Goal: Task Accomplishment & Management: Manage account settings

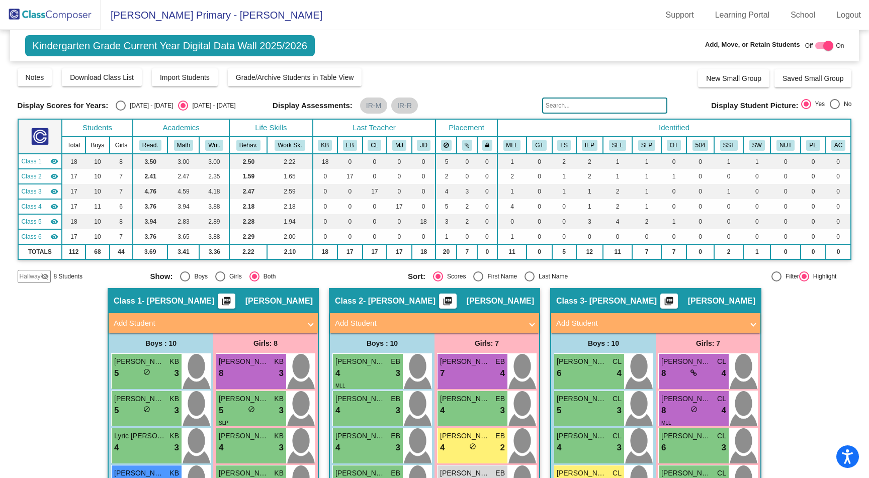
click at [62, 16] on img at bounding box center [50, 15] width 101 height 30
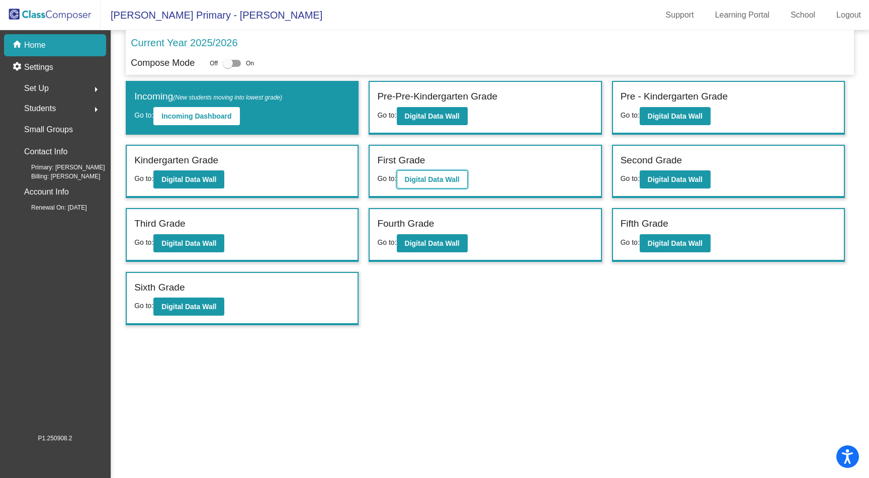
click at [437, 176] on b "Digital Data Wall" at bounding box center [432, 180] width 55 height 8
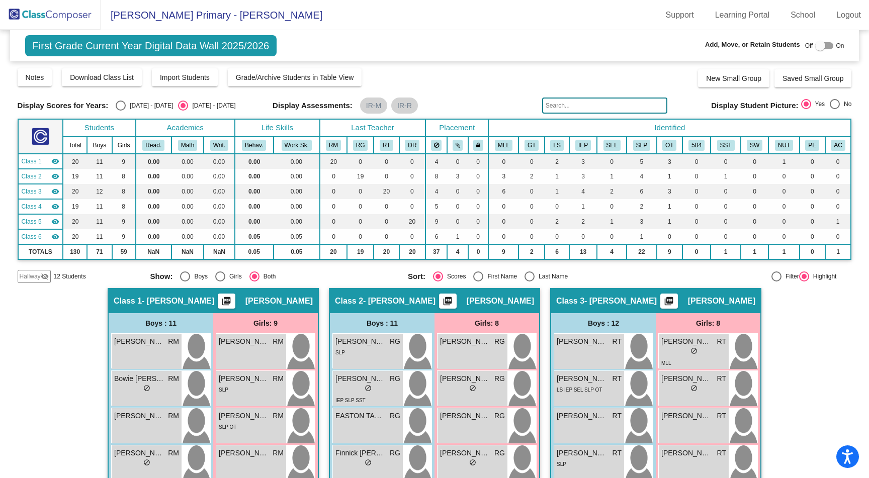
click at [52, 13] on img at bounding box center [50, 15] width 101 height 30
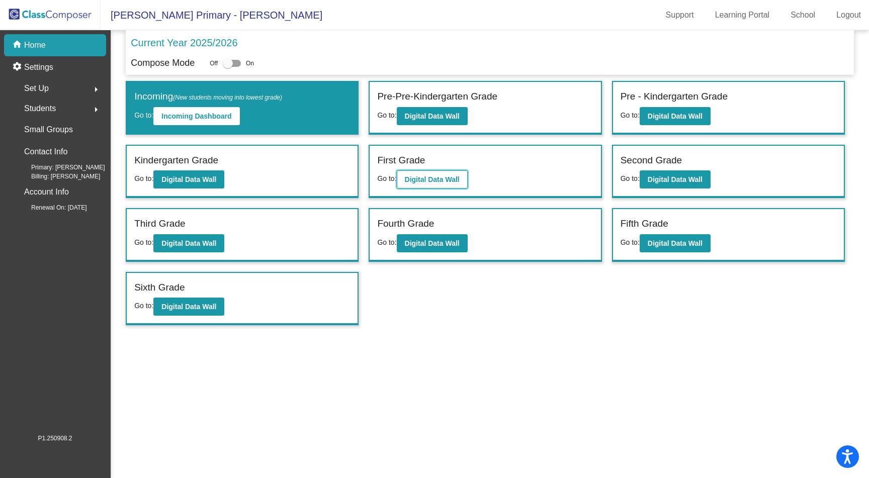
click at [428, 181] on b "Digital Data Wall" at bounding box center [432, 180] width 55 height 8
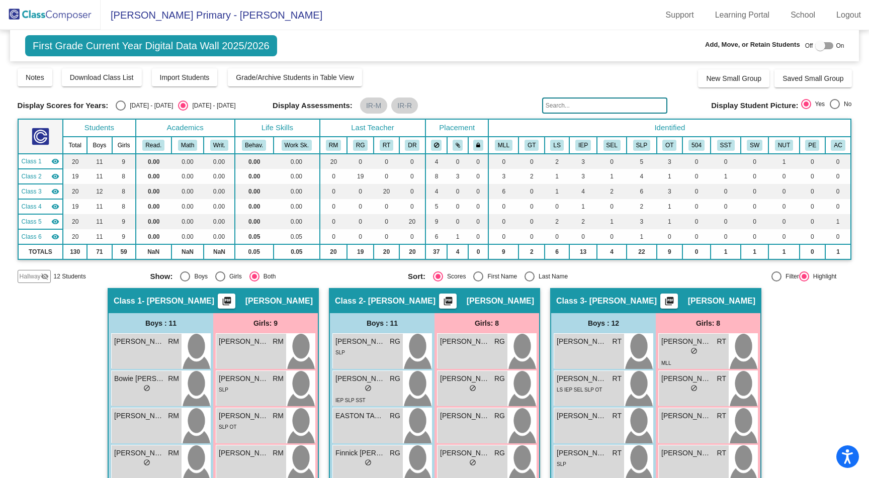
click at [123, 106] on div "Select an option" at bounding box center [121, 106] width 10 height 10
click at [121, 111] on input "[DATE] - [DATE]" at bounding box center [120, 111] width 1 height 1
radio input "true"
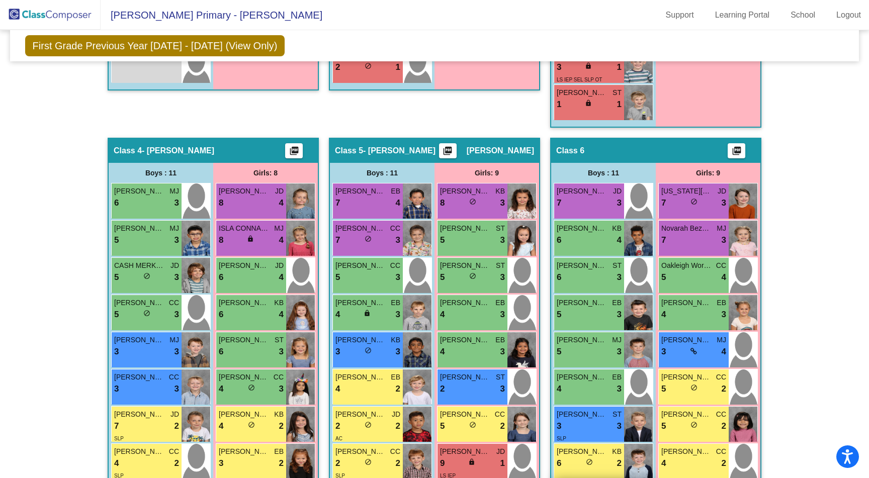
scroll to position [786, 0]
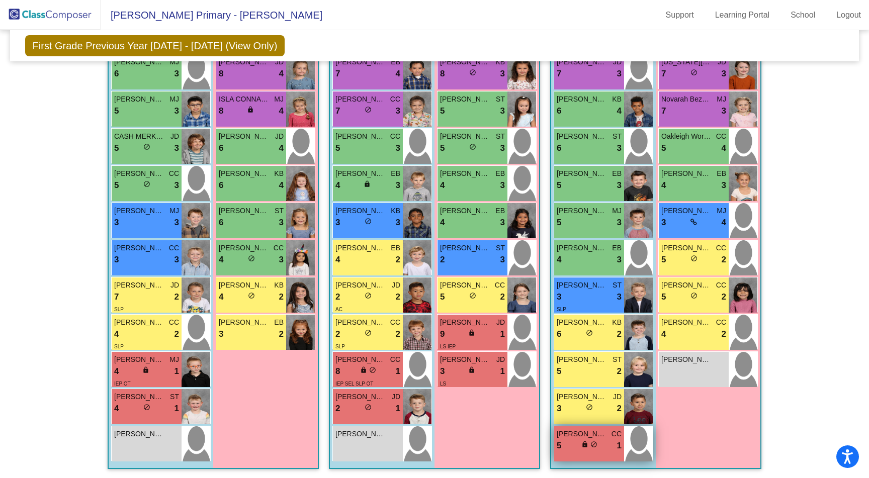
click at [586, 443] on div "lock do_not_disturb_alt" at bounding box center [590, 446] width 16 height 11
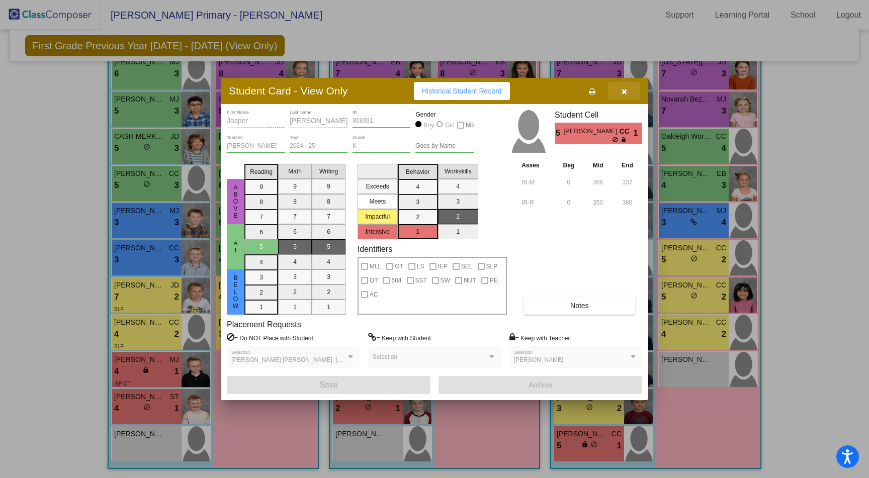
click at [628, 90] on button "button" at bounding box center [624, 91] width 32 height 18
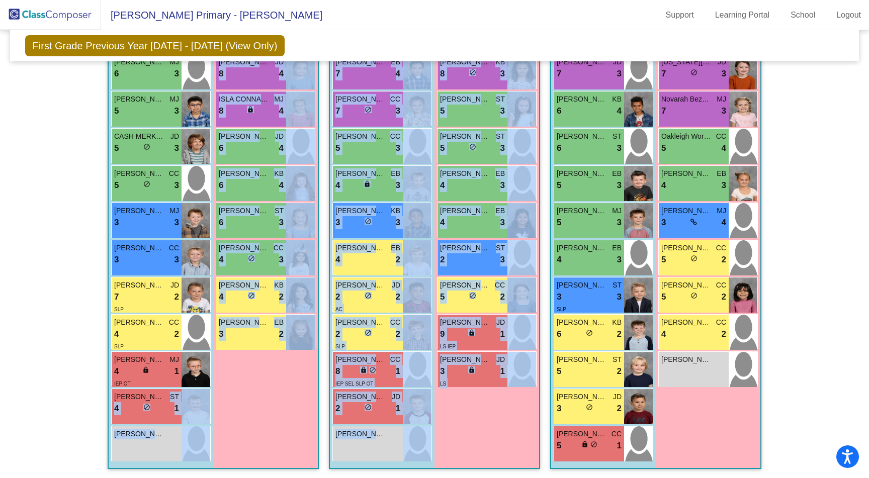
drag, startPoint x: 162, startPoint y: 400, endPoint x: 527, endPoint y: 425, distance: 365.0
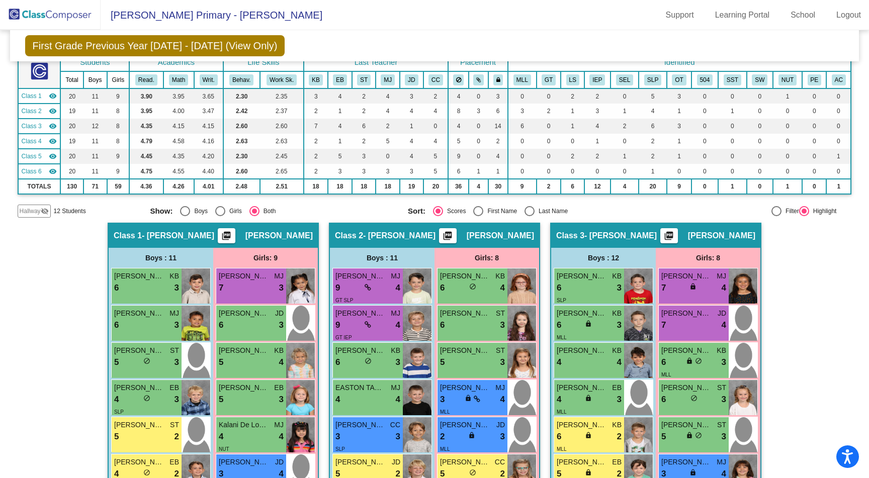
scroll to position [0, 0]
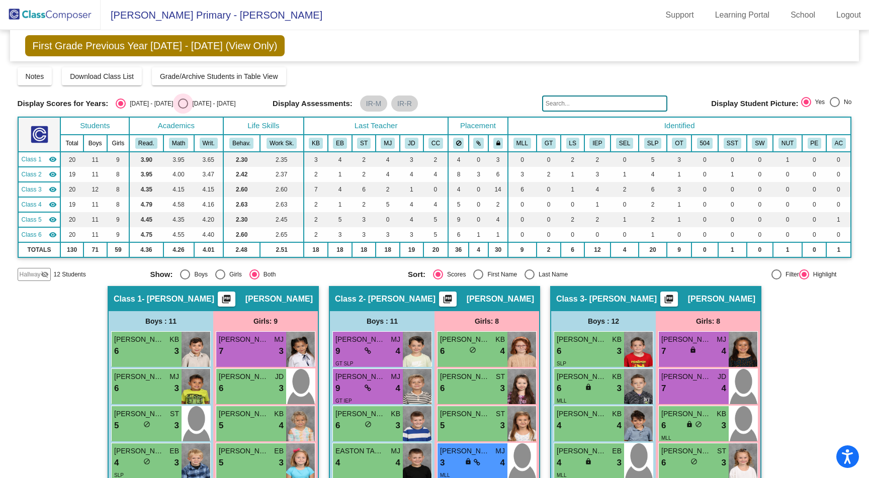
click at [178, 103] on div "Select an option" at bounding box center [183, 104] width 10 height 10
click at [183, 109] on input "[DATE] - [DATE]" at bounding box center [183, 109] width 1 height 1
radio input "true"
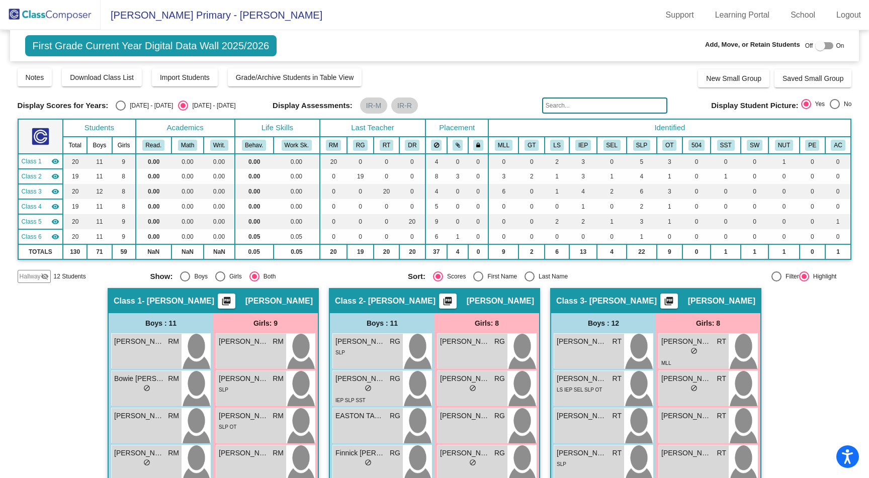
click at [815, 49] on div at bounding box center [820, 46] width 10 height 10
checkbox input "true"
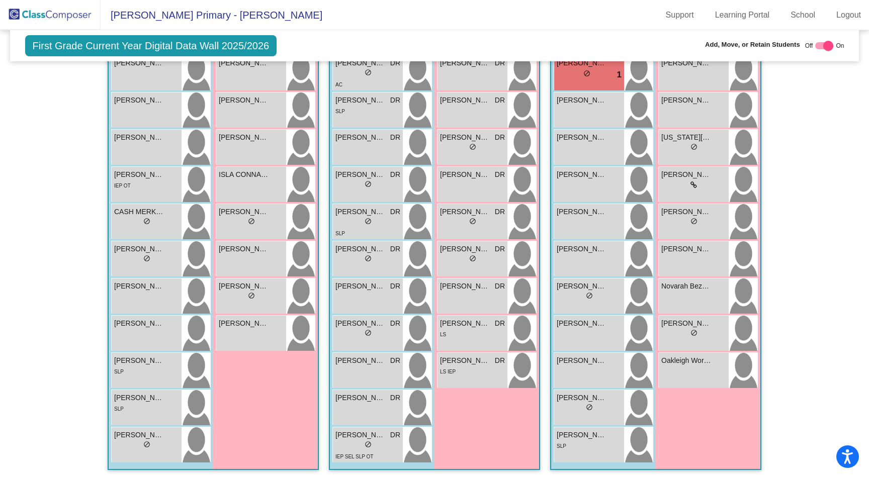
scroll to position [828, 0]
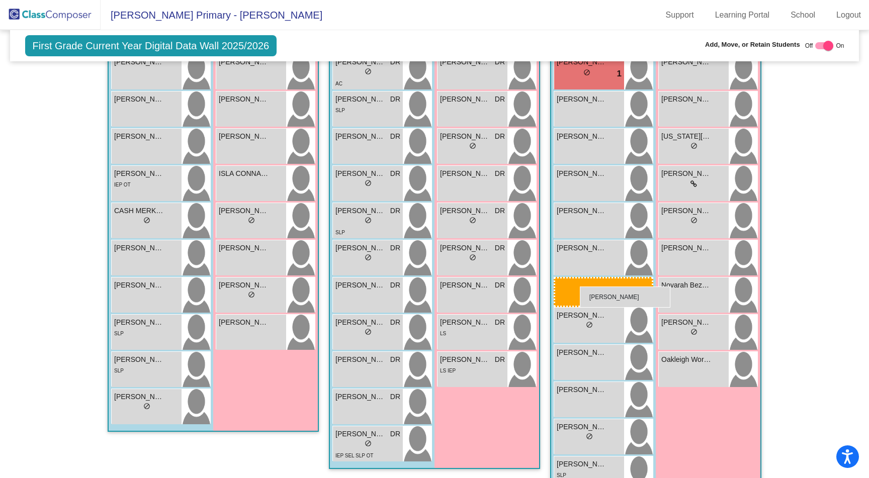
drag, startPoint x: 134, startPoint y: 259, endPoint x: 580, endPoint y: 287, distance: 447.0
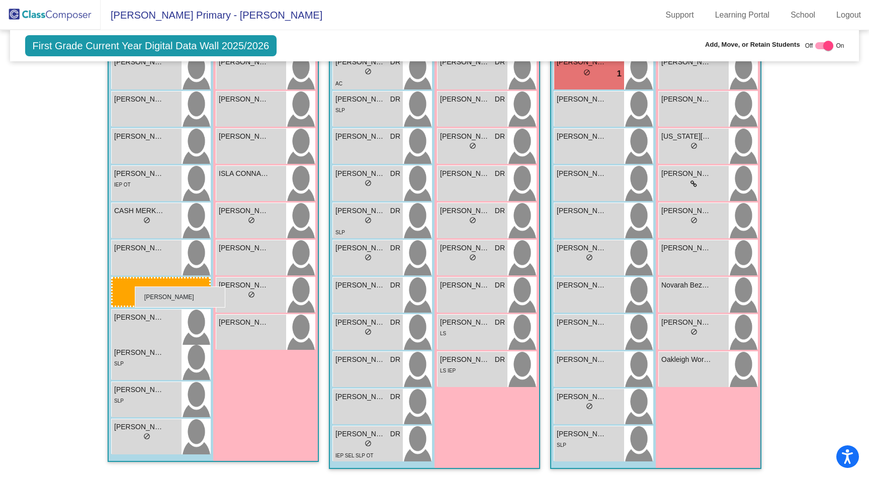
drag, startPoint x: 602, startPoint y: 306, endPoint x: 135, endPoint y: 287, distance: 467.7
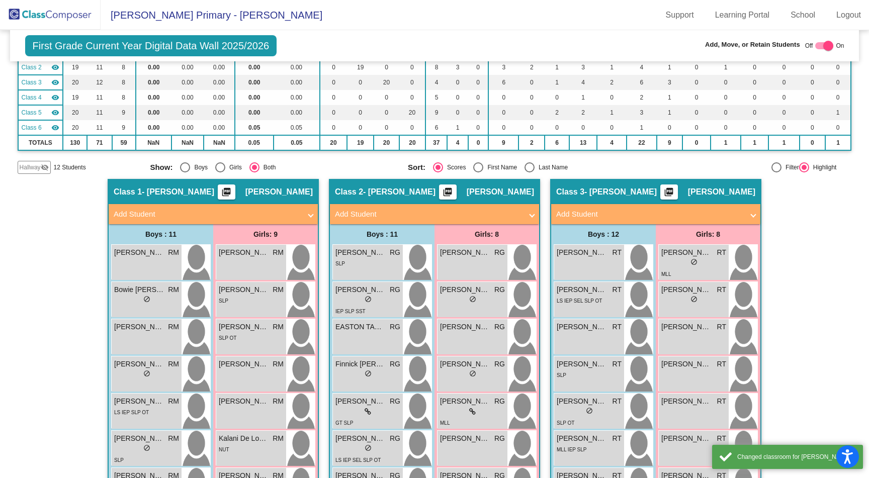
scroll to position [0, 0]
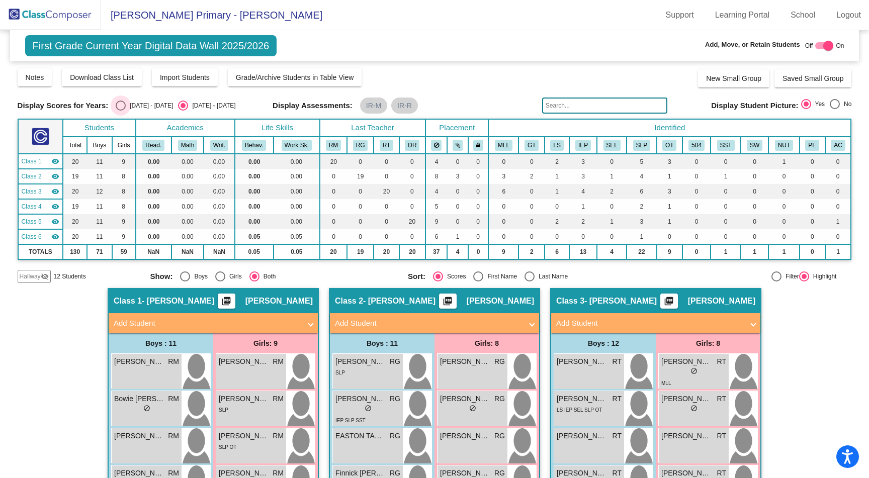
click at [120, 105] on div "Select an option" at bounding box center [121, 106] width 10 height 10
click at [120, 111] on input "[DATE] - [DATE]" at bounding box center [120, 111] width 1 height 1
radio input "true"
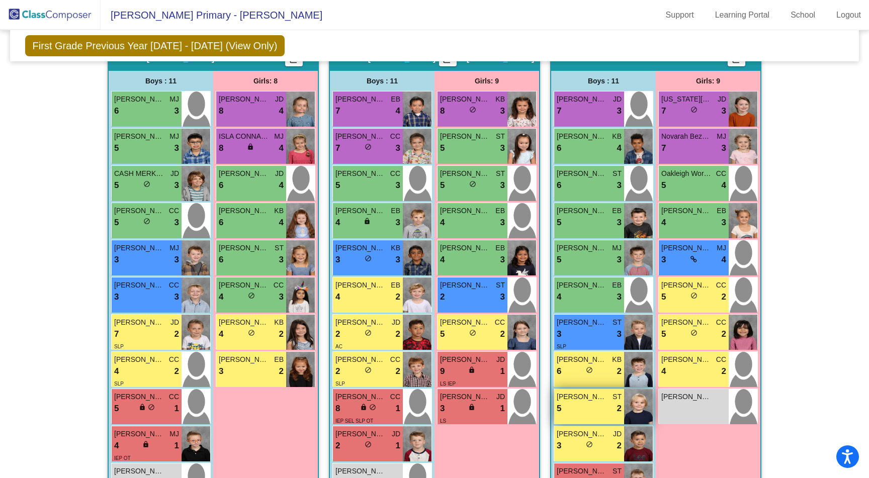
scroll to position [786, 0]
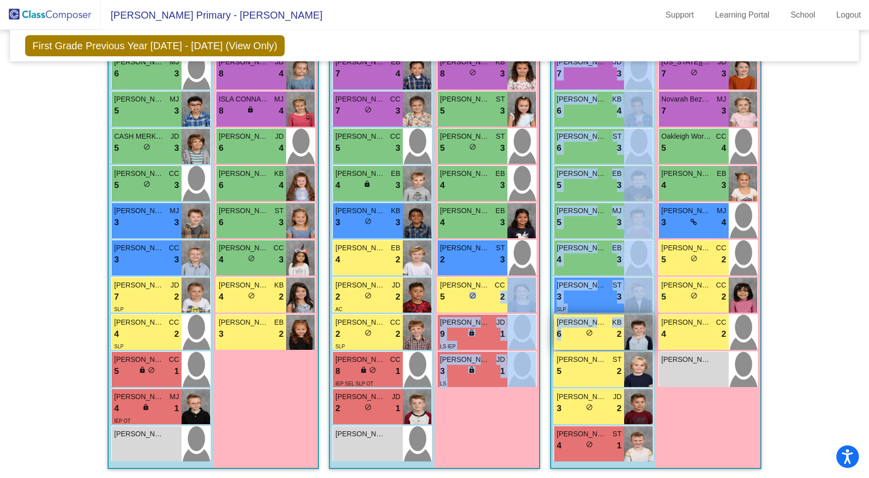
drag, startPoint x: 458, startPoint y: 293, endPoint x: 578, endPoint y: 326, distance: 124.9
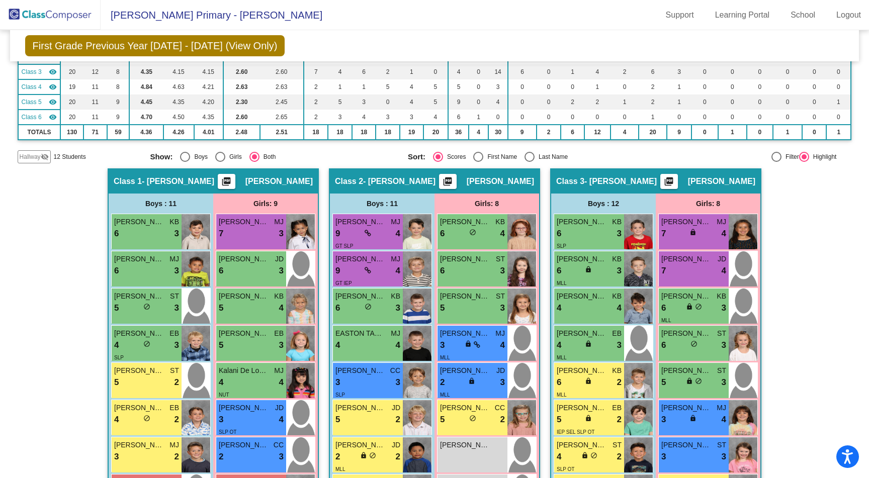
scroll to position [0, 0]
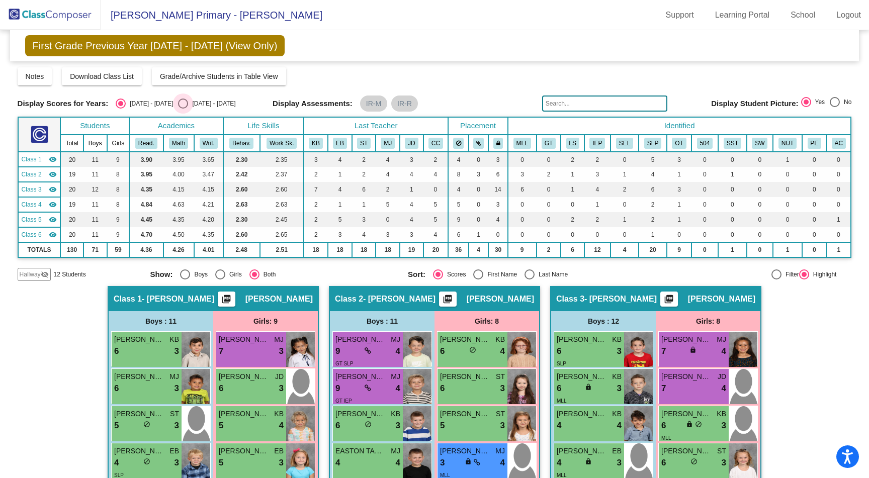
click at [178, 107] on div "Select an option" at bounding box center [183, 104] width 10 height 10
click at [183, 109] on input "[DATE] - [DATE]" at bounding box center [183, 109] width 1 height 1
radio input "true"
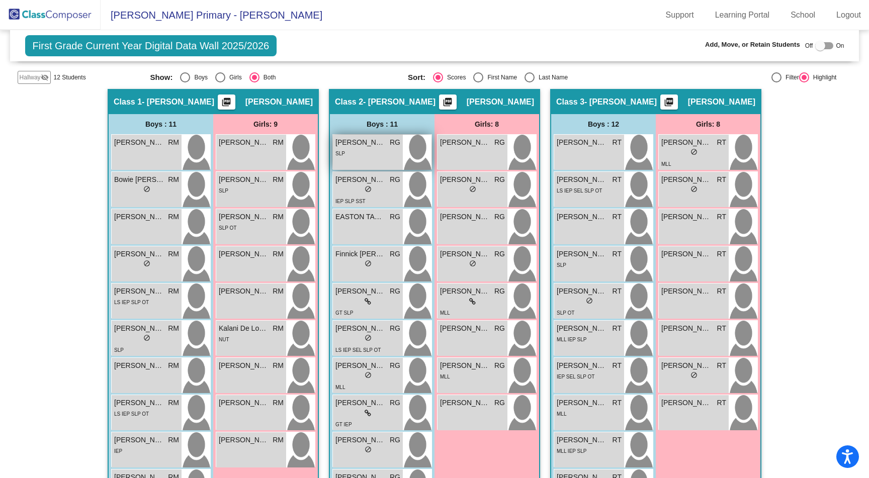
scroll to position [295, 0]
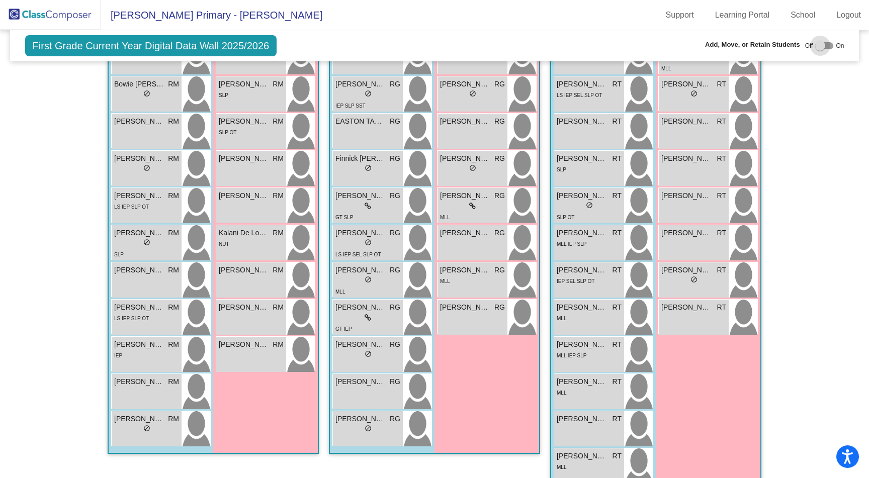
click at [819, 45] on div at bounding box center [820, 46] width 10 height 10
checkbox input "true"
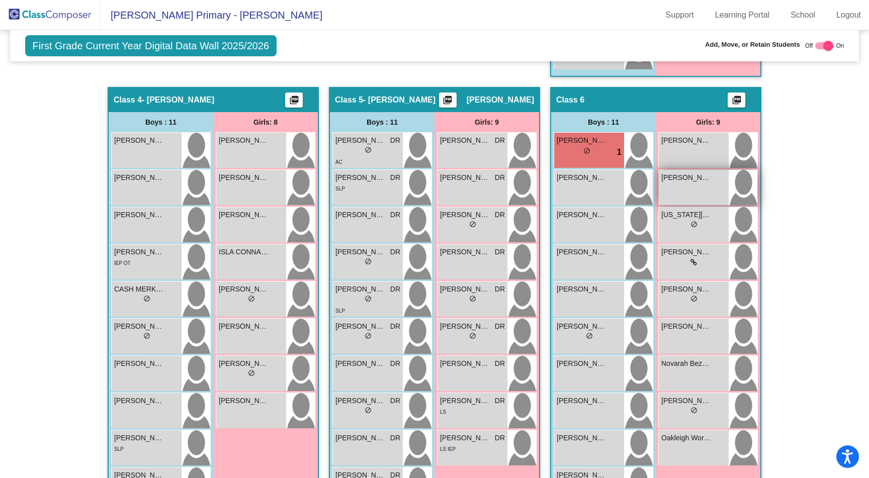
scroll to position [711, 0]
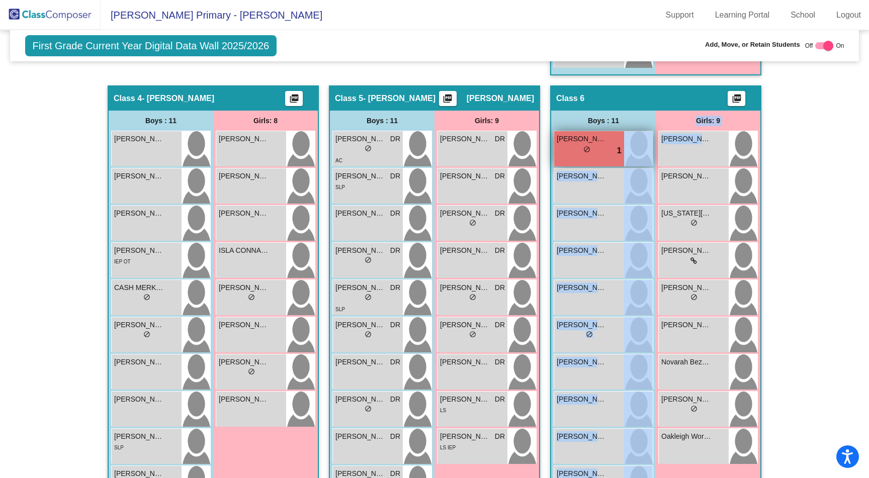
drag, startPoint x: 713, startPoint y: 142, endPoint x: 601, endPoint y: 162, distance: 114.0
click at [601, 162] on div "Boys : 11 Sean Donnelly lock do_not_disturb_alt 1 AMINU UMAR-JUKES lock do_not_…" at bounding box center [655, 328] width 209 height 435
click at [637, 225] on img at bounding box center [638, 223] width 29 height 35
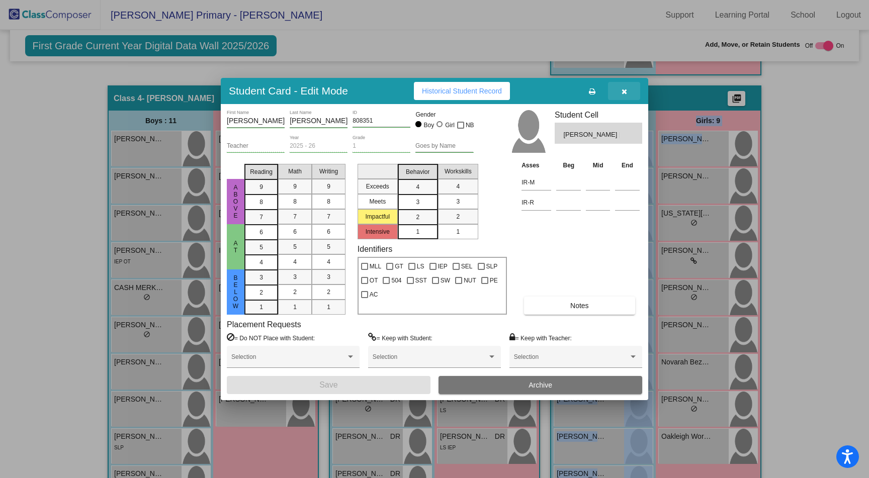
click at [629, 92] on button "button" at bounding box center [624, 91] width 32 height 18
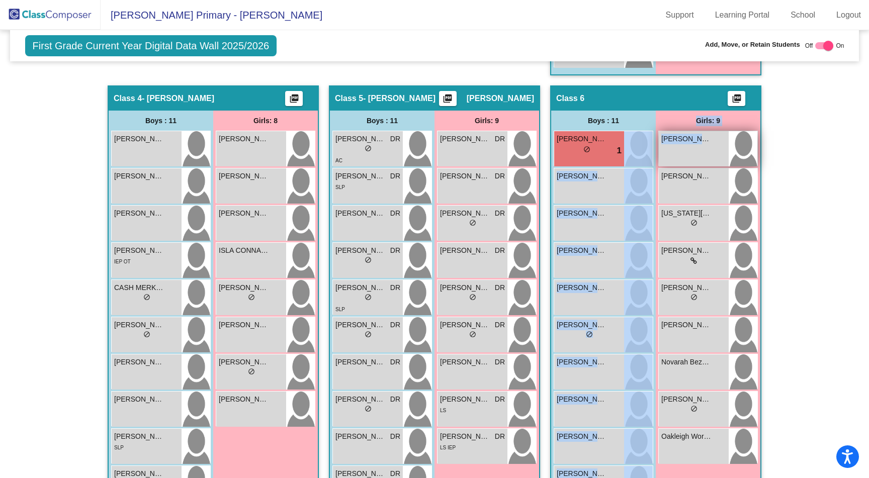
click at [696, 145] on div "Charley Kelly lock do_not_disturb_alt" at bounding box center [694, 148] width 70 height 35
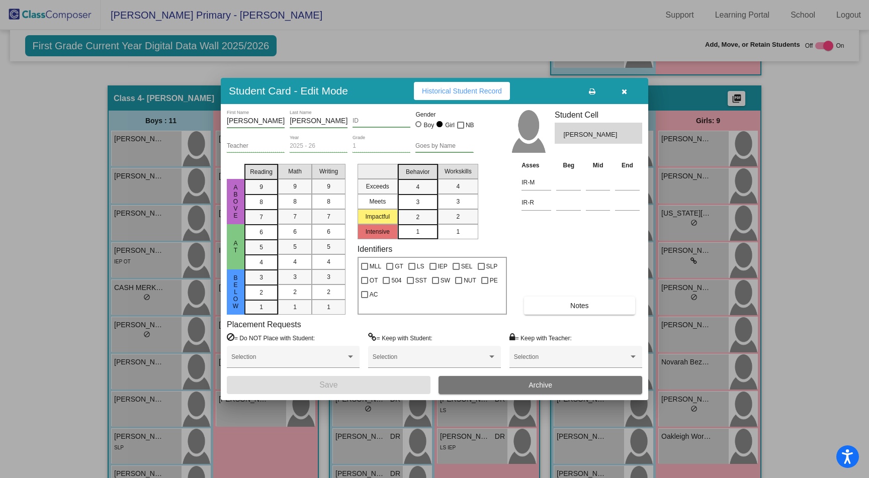
click at [623, 94] on icon "button" at bounding box center [625, 91] width 6 height 7
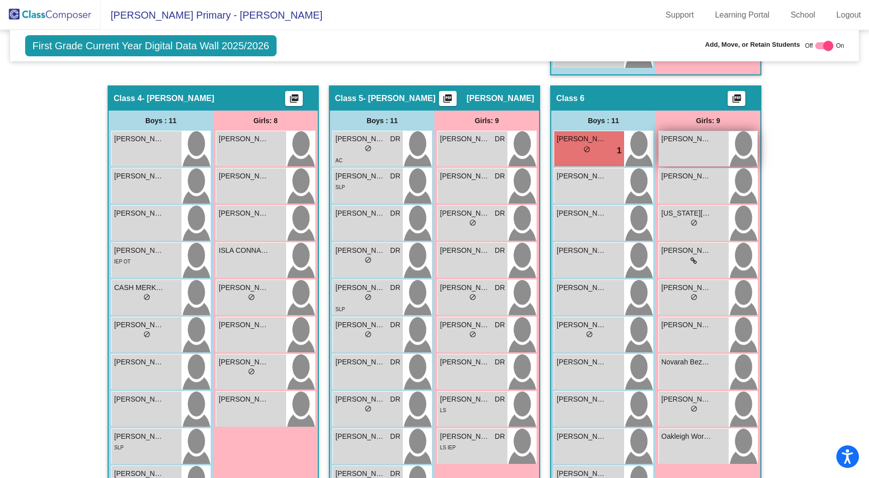
drag, startPoint x: 714, startPoint y: 142, endPoint x: 657, endPoint y: 145, distance: 56.4
click at [659, 145] on div "Charley Kelly lock do_not_disturb_alt" at bounding box center [694, 148] width 70 height 35
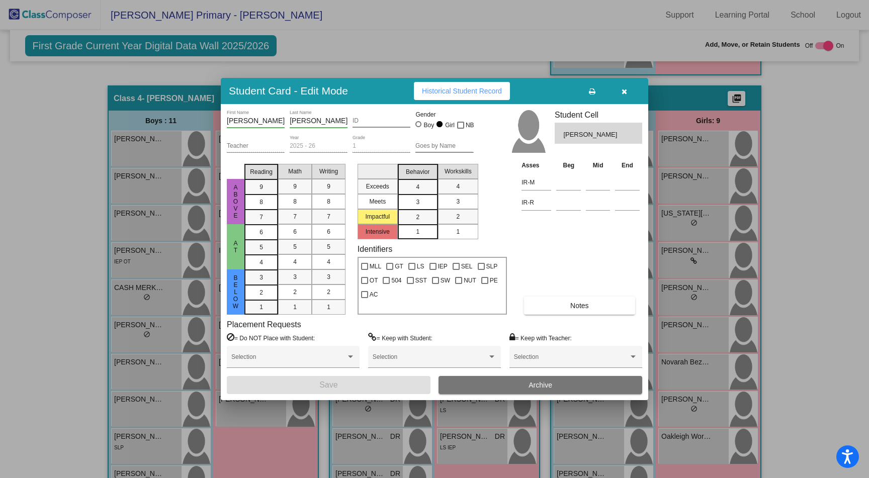
click at [620, 82] on button "button" at bounding box center [624, 91] width 32 height 18
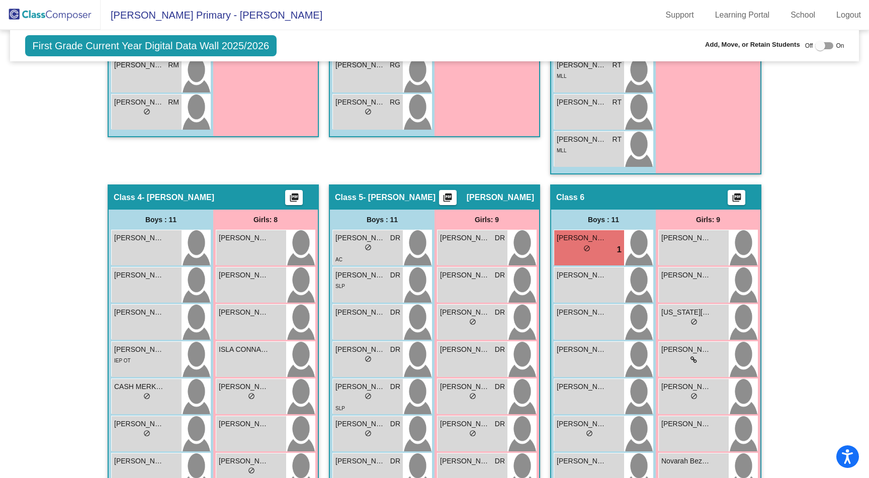
scroll to position [656, 0]
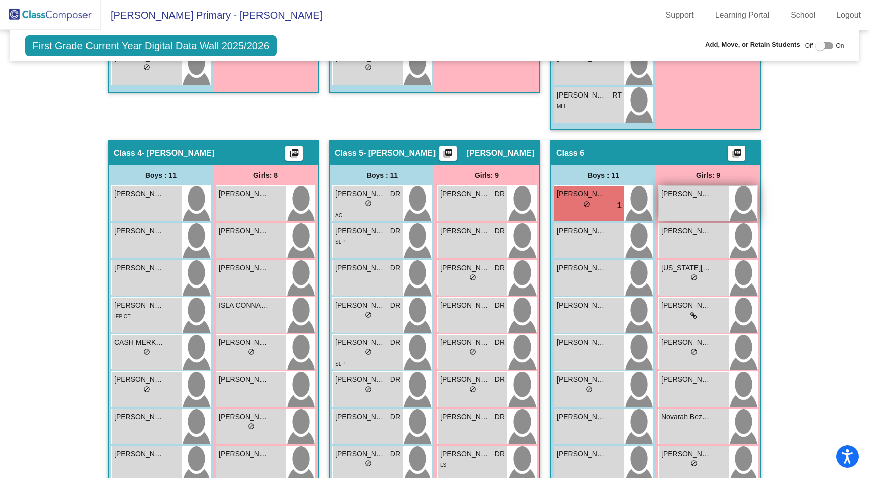
click at [729, 203] on img at bounding box center [743, 203] width 29 height 35
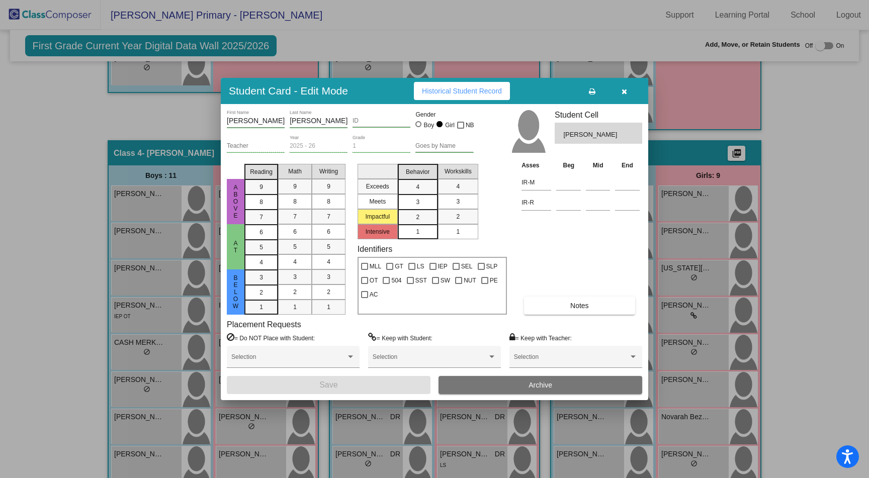
click at [623, 92] on icon "button" at bounding box center [625, 91] width 6 height 7
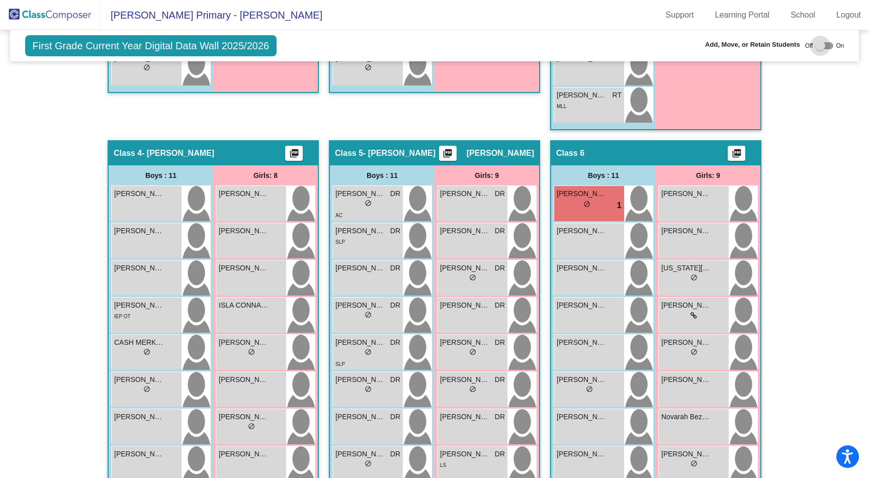
click at [817, 44] on div at bounding box center [820, 46] width 10 height 10
checkbox input "true"
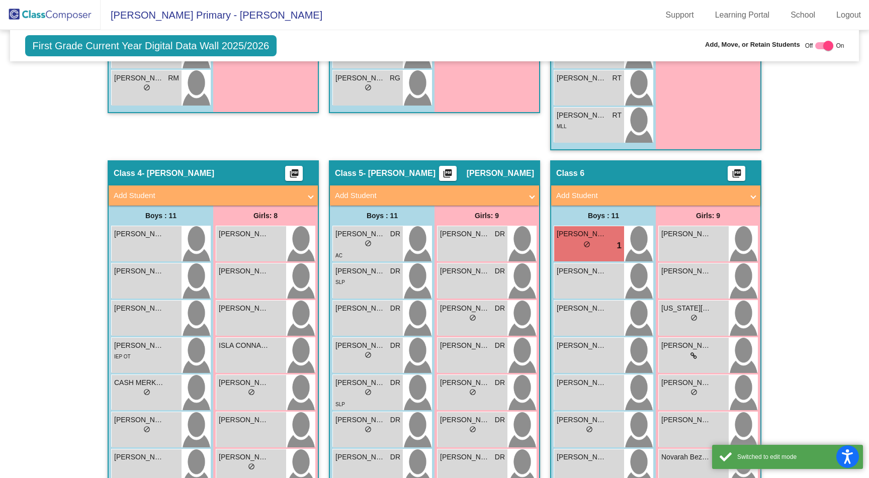
scroll to position [676, 0]
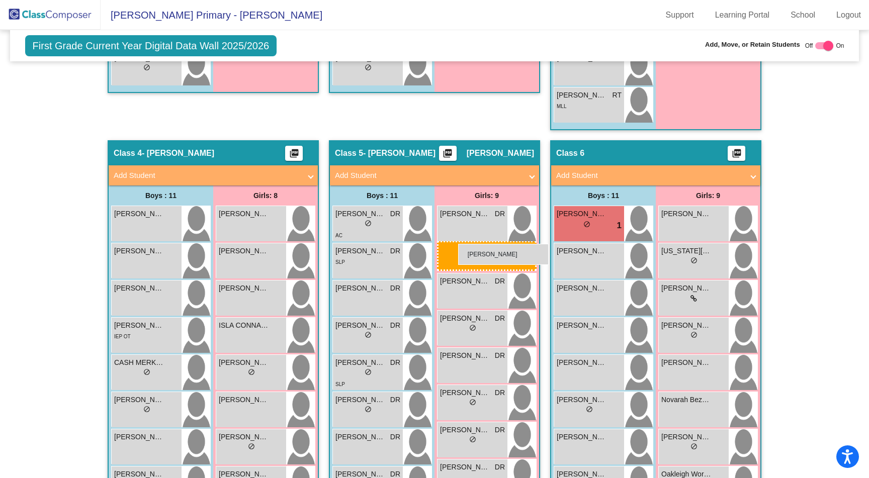
drag, startPoint x: 713, startPoint y: 222, endPoint x: 452, endPoint y: 245, distance: 262.6
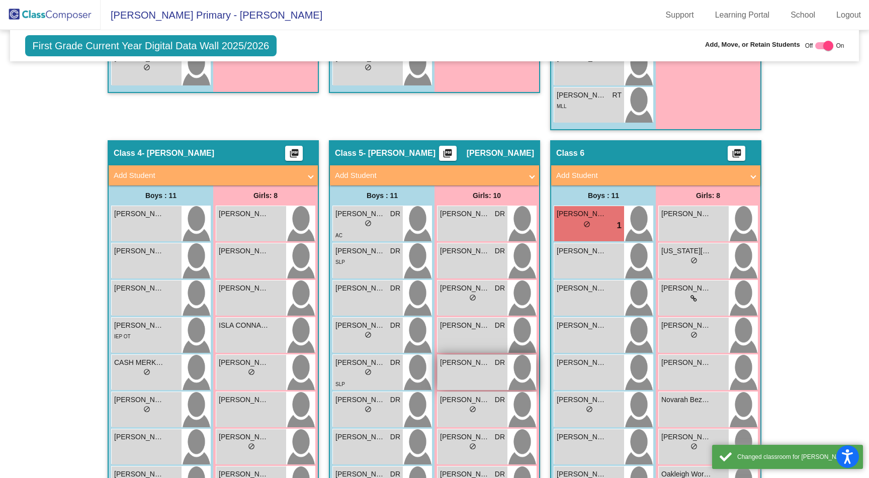
scroll to position [771, 0]
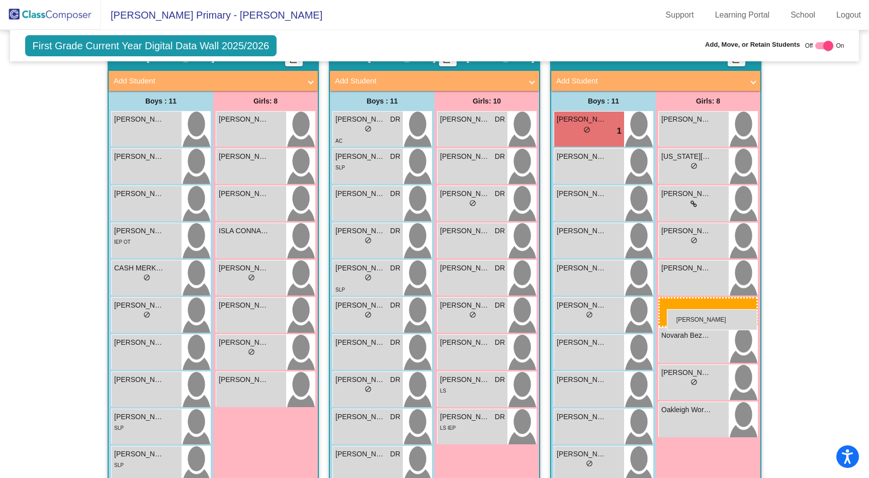
drag, startPoint x: 452, startPoint y: 312, endPoint x: 665, endPoint y: 307, distance: 212.8
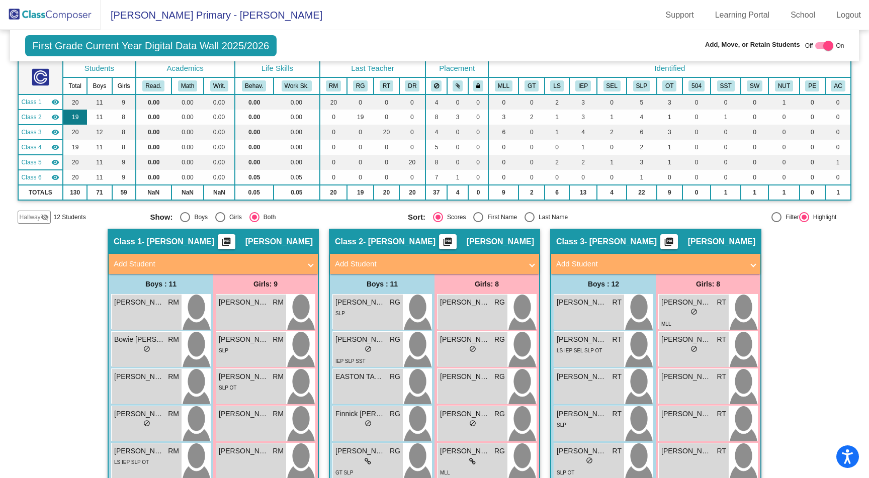
scroll to position [0, 0]
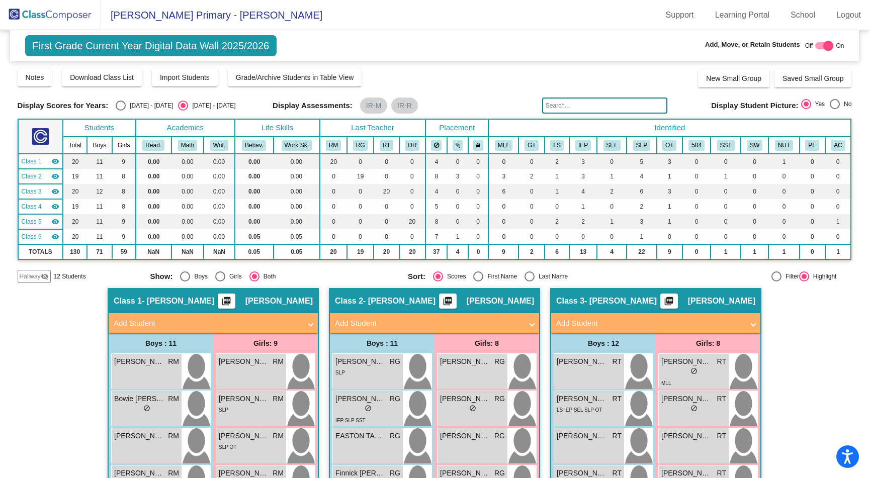
click at [36, 11] on img at bounding box center [50, 15] width 101 height 30
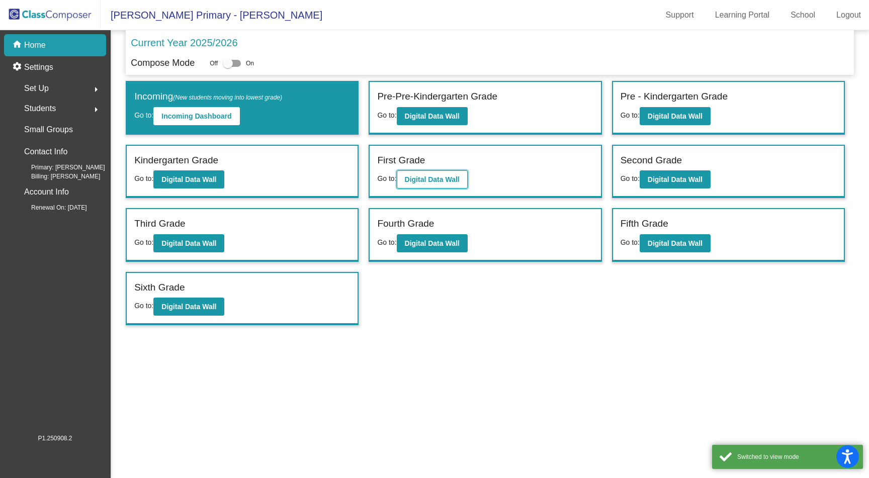
click at [419, 176] on b "Digital Data Wall" at bounding box center [432, 180] width 55 height 8
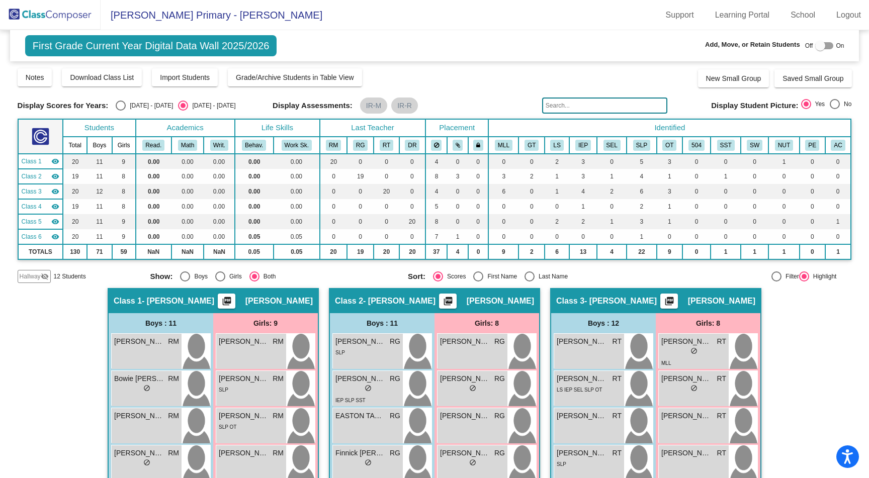
click at [120, 105] on div "Select an option" at bounding box center [121, 106] width 10 height 10
click at [120, 111] on input "[DATE] - [DATE]" at bounding box center [120, 111] width 1 height 1
radio input "true"
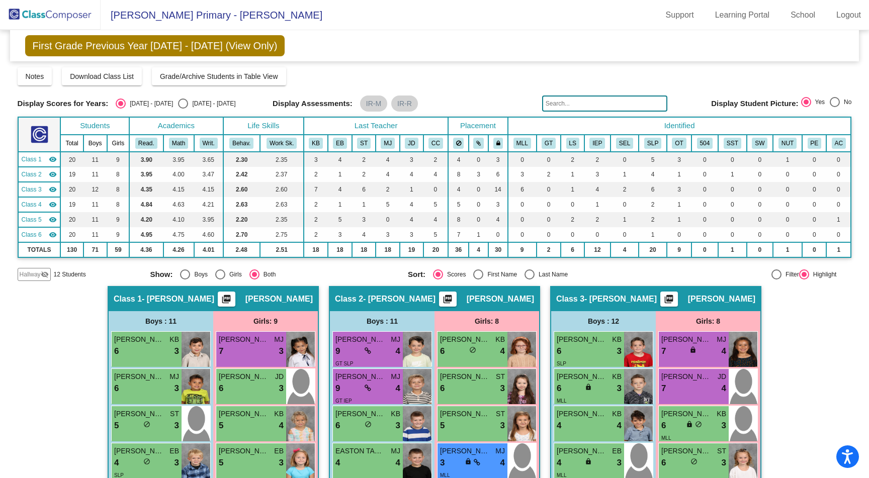
click at [60, 14] on img at bounding box center [50, 15] width 101 height 30
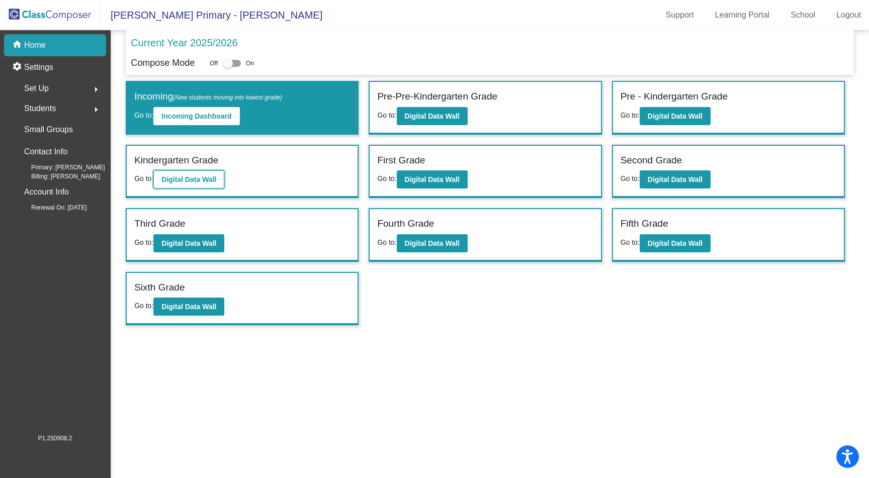
click at [186, 184] on button "Digital Data Wall" at bounding box center [188, 180] width 71 height 18
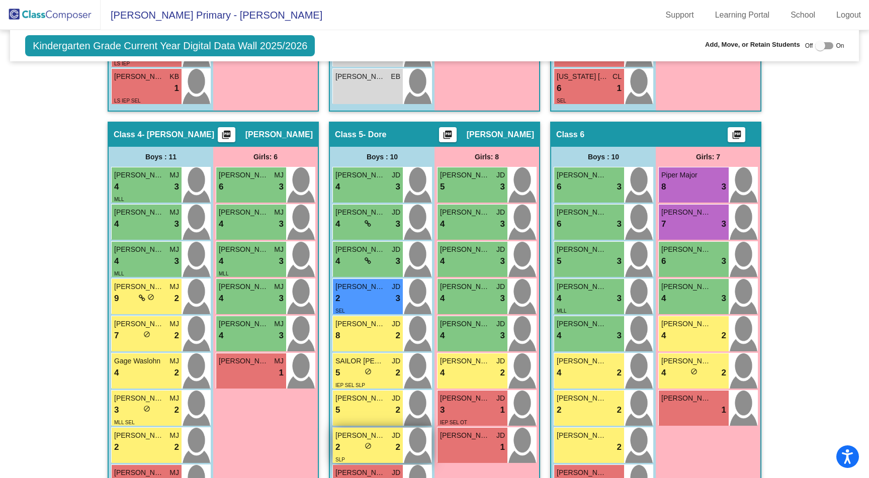
scroll to position [677, 0]
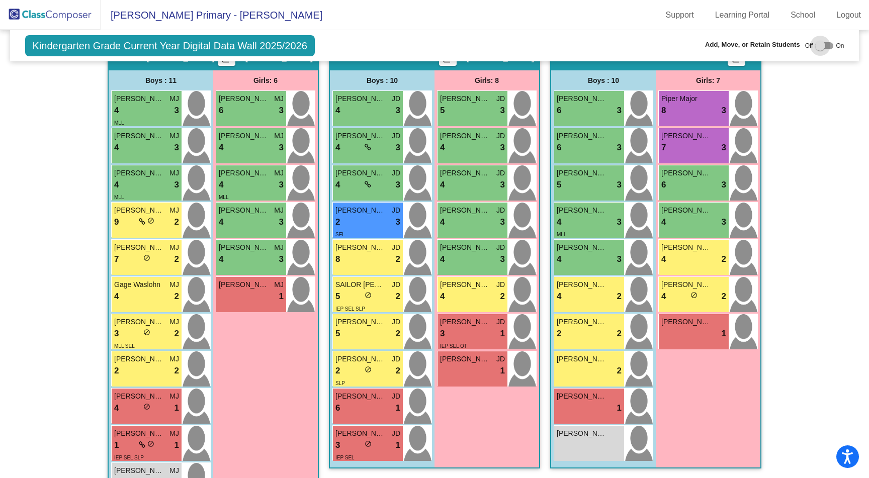
click at [817, 43] on div at bounding box center [820, 46] width 10 height 10
checkbox input "true"
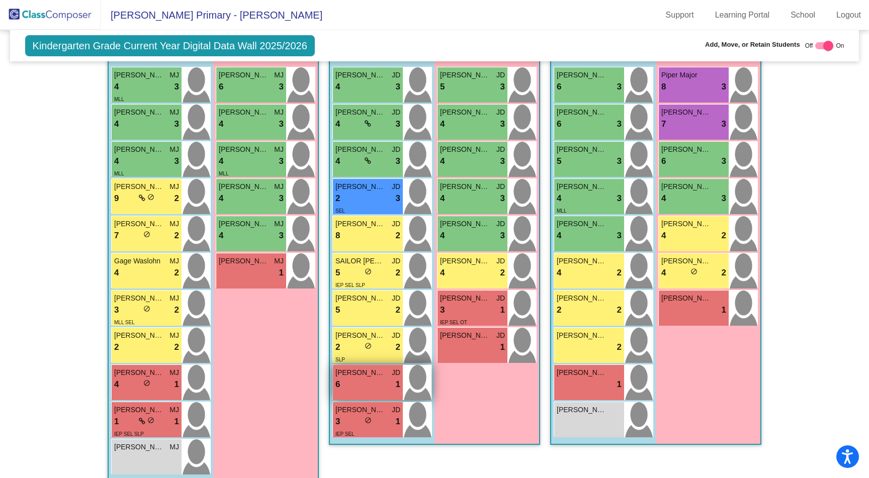
scroll to position [739, 0]
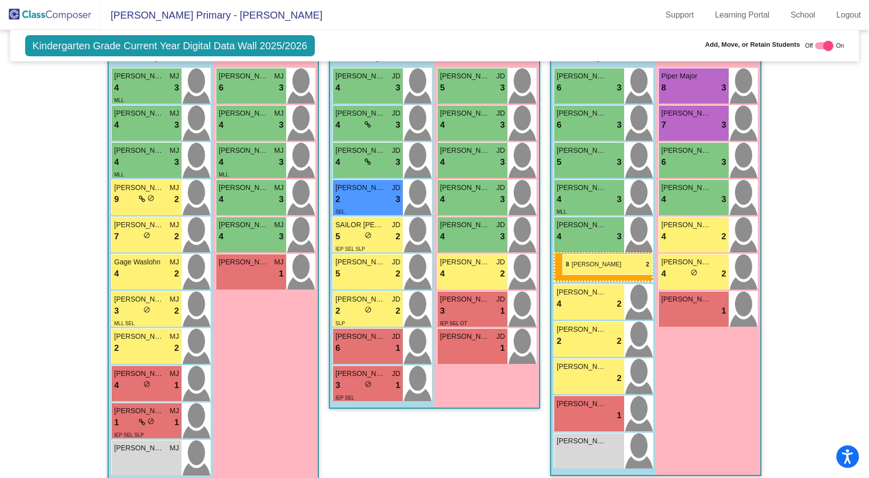
drag, startPoint x: 359, startPoint y: 230, endPoint x: 560, endPoint y: 259, distance: 202.7
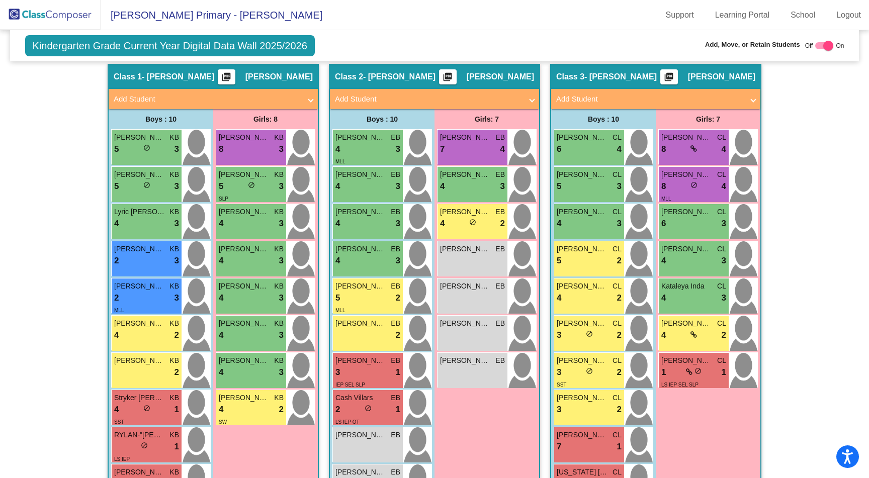
scroll to position [0, 0]
